Goal: Information Seeking & Learning: Learn about a topic

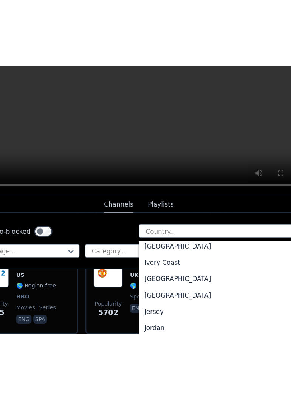
scroll to position [1254, 0]
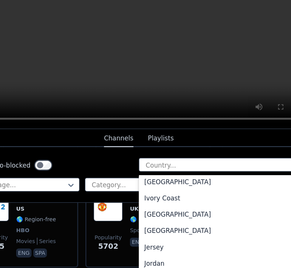
click at [167, 223] on div "[GEOGRAPHIC_DATA]" at bounding box center [214, 224] width 139 height 14
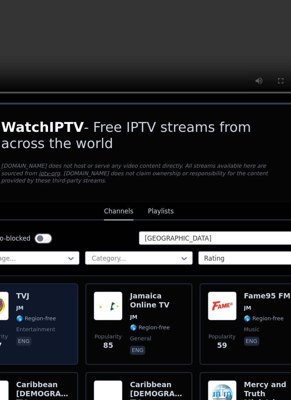
click at [68, 329] on span "🌎 Region-free" at bounding box center [59, 332] width 33 height 6
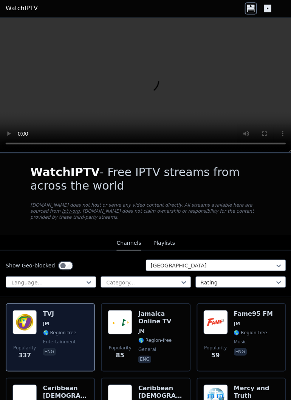
click at [37, 318] on img at bounding box center [25, 321] width 24 height 24
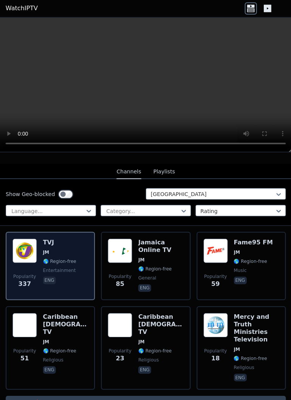
scroll to position [77, 0]
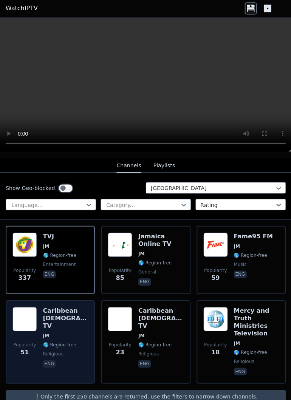
click at [37, 314] on img at bounding box center [25, 318] width 24 height 24
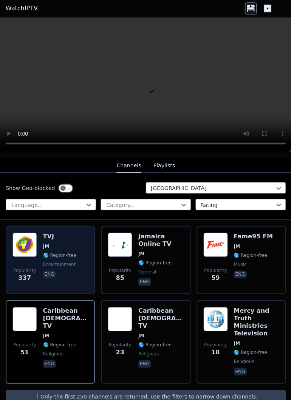
click at [35, 267] on span "Popularity" at bounding box center [25, 270] width 23 height 6
click at [56, 261] on span "entertainment" at bounding box center [59, 264] width 33 height 6
click at [55, 271] on p "eng" at bounding box center [49, 274] width 13 height 8
click at [26, 273] on span "337" at bounding box center [25, 277] width 12 height 9
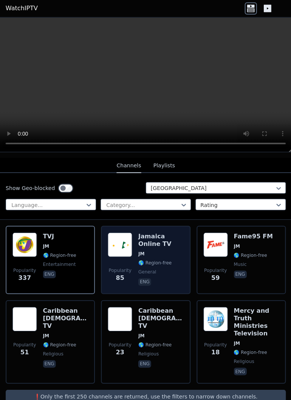
click at [145, 240] on h6 "Jamaica Online TV" at bounding box center [160, 239] width 45 height 15
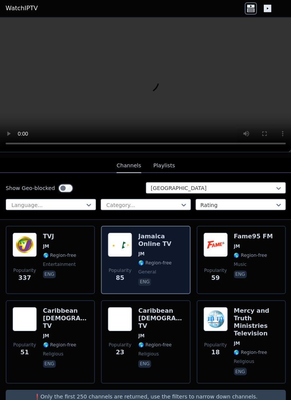
click at [131, 239] on img at bounding box center [120, 244] width 24 height 24
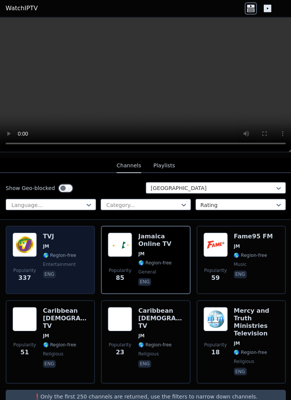
click at [60, 252] on span "🌎 Region-free" at bounding box center [59, 255] width 33 height 6
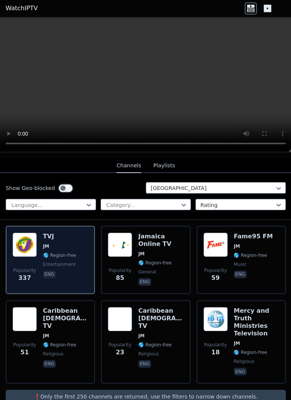
click at [62, 252] on span "🌎 Region-free" at bounding box center [59, 255] width 33 height 6
click at [71, 261] on span "entertainment" at bounding box center [59, 264] width 33 height 6
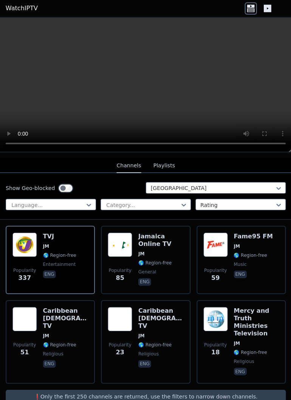
click at [270, 13] on icon at bounding box center [267, 9] width 8 height 8
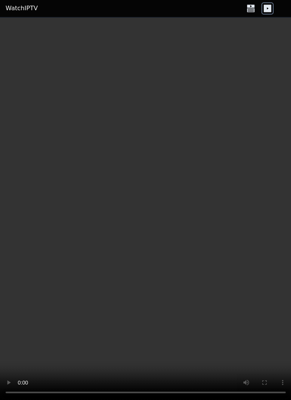
click at [247, 12] on icon at bounding box center [250, 11] width 8 height 4
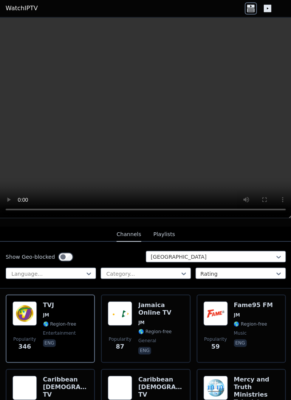
scroll to position [81, 0]
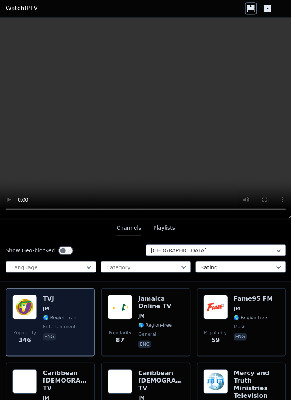
click at [59, 314] on span "🌎 Region-free" at bounding box center [59, 317] width 33 height 6
click at [71, 332] on span "eng" at bounding box center [59, 336] width 33 height 9
